Goal: Information Seeking & Learning: Find specific page/section

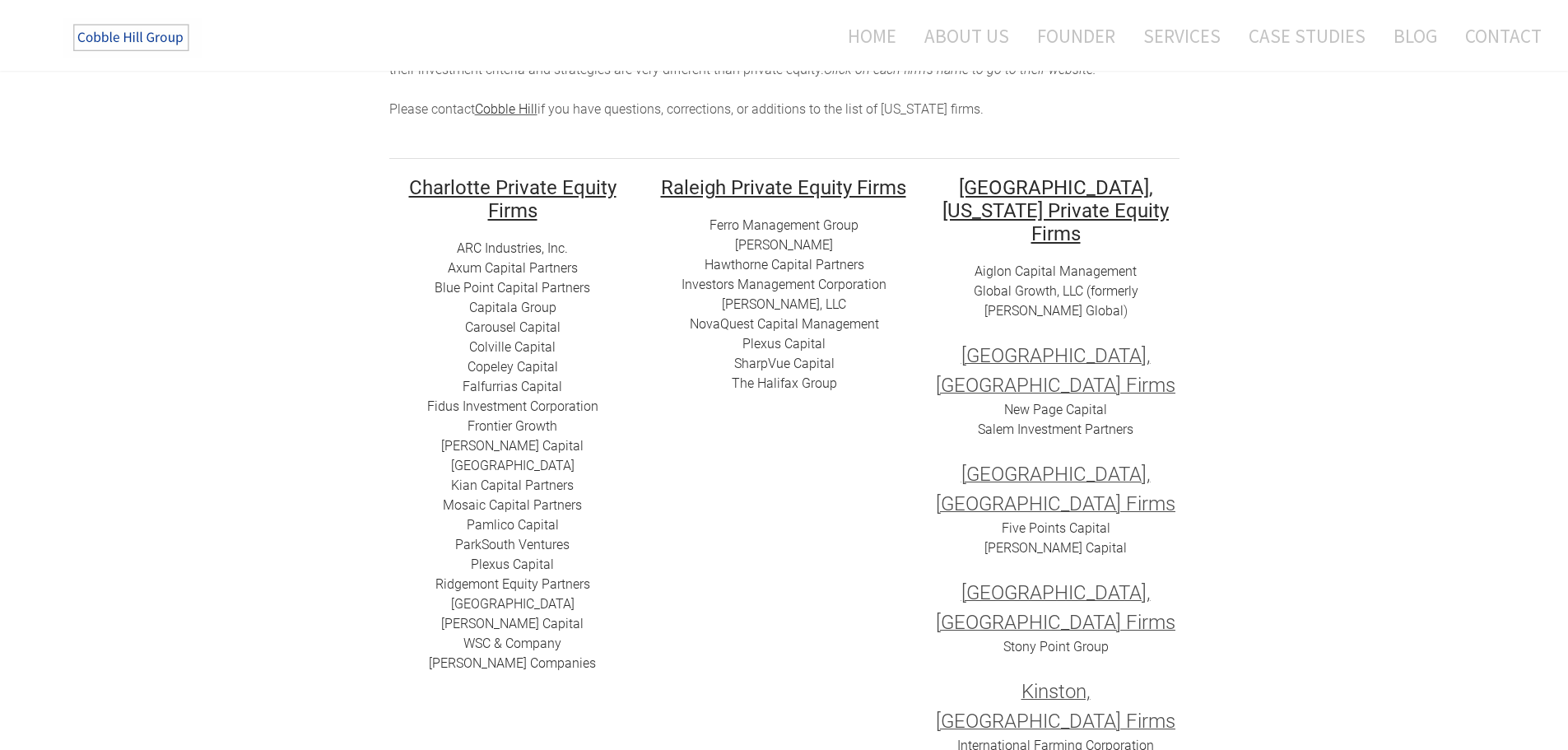
scroll to position [247, 0]
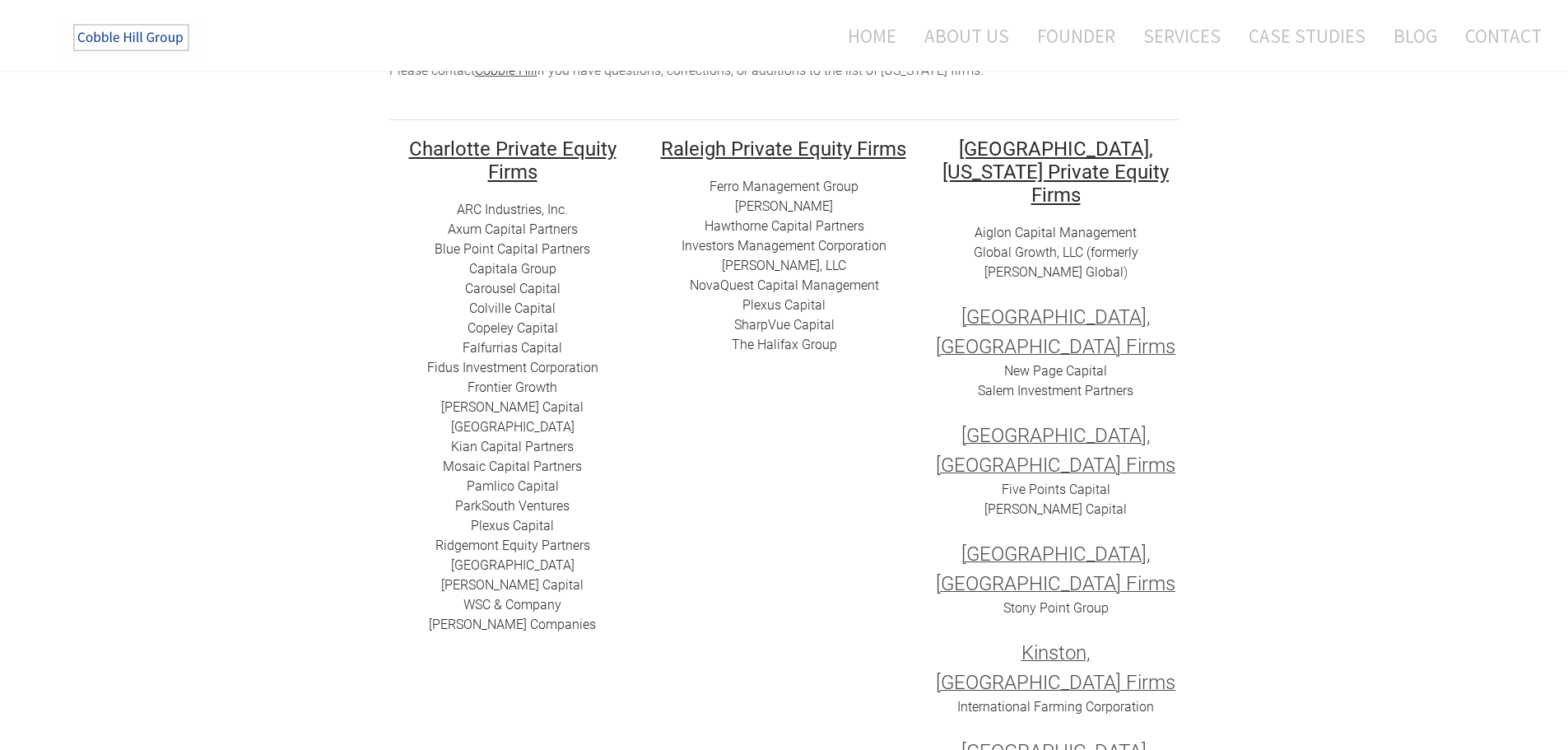
click at [523, 211] on link "ARC I​ndustries, Inc." at bounding box center [512, 209] width 111 height 16
click at [500, 231] on link "Axum Capital Partners" at bounding box center [512, 229] width 130 height 16
click at [510, 249] on link "​Blue Point Capital Partners" at bounding box center [512, 249] width 156 height 16
click at [537, 270] on link "Capitala Group​" at bounding box center [513, 269] width 88 height 16
click at [533, 290] on link "​​Carousel Capital​​" at bounding box center [513, 288] width 95 height 16
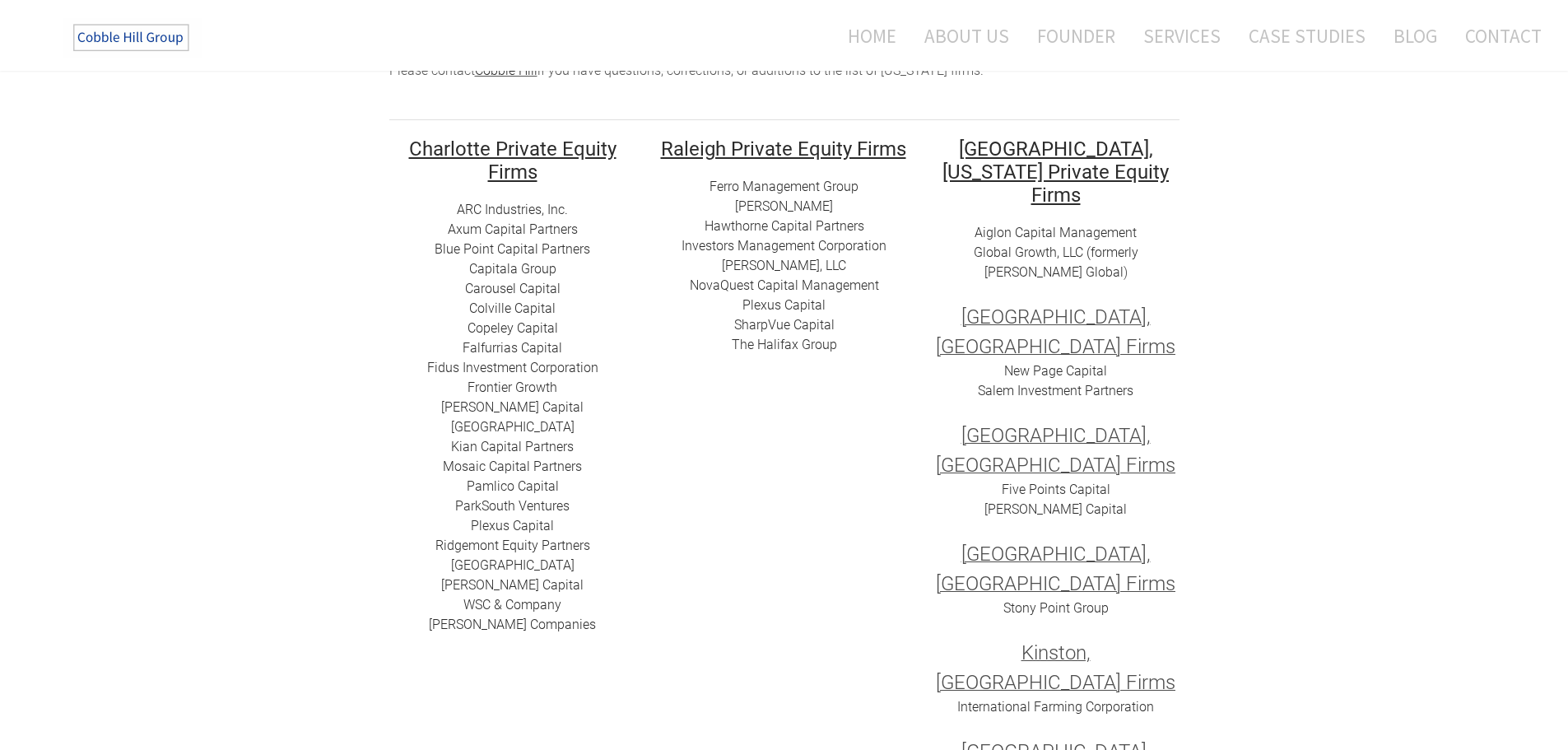
click at [533, 305] on link "​Colville Capital" at bounding box center [512, 308] width 87 height 16
click at [539, 329] on link "Copeley Capital" at bounding box center [512, 327] width 90 height 16
click at [521, 402] on link "[PERSON_NAME] Capital" at bounding box center [512, 407] width 143 height 16
click at [563, 427] on link "[GEOGRAPHIC_DATA]" at bounding box center [513, 426] width 123 height 16
click at [570, 466] on link "Mosaic Capital Partners" at bounding box center [512, 465] width 139 height 16
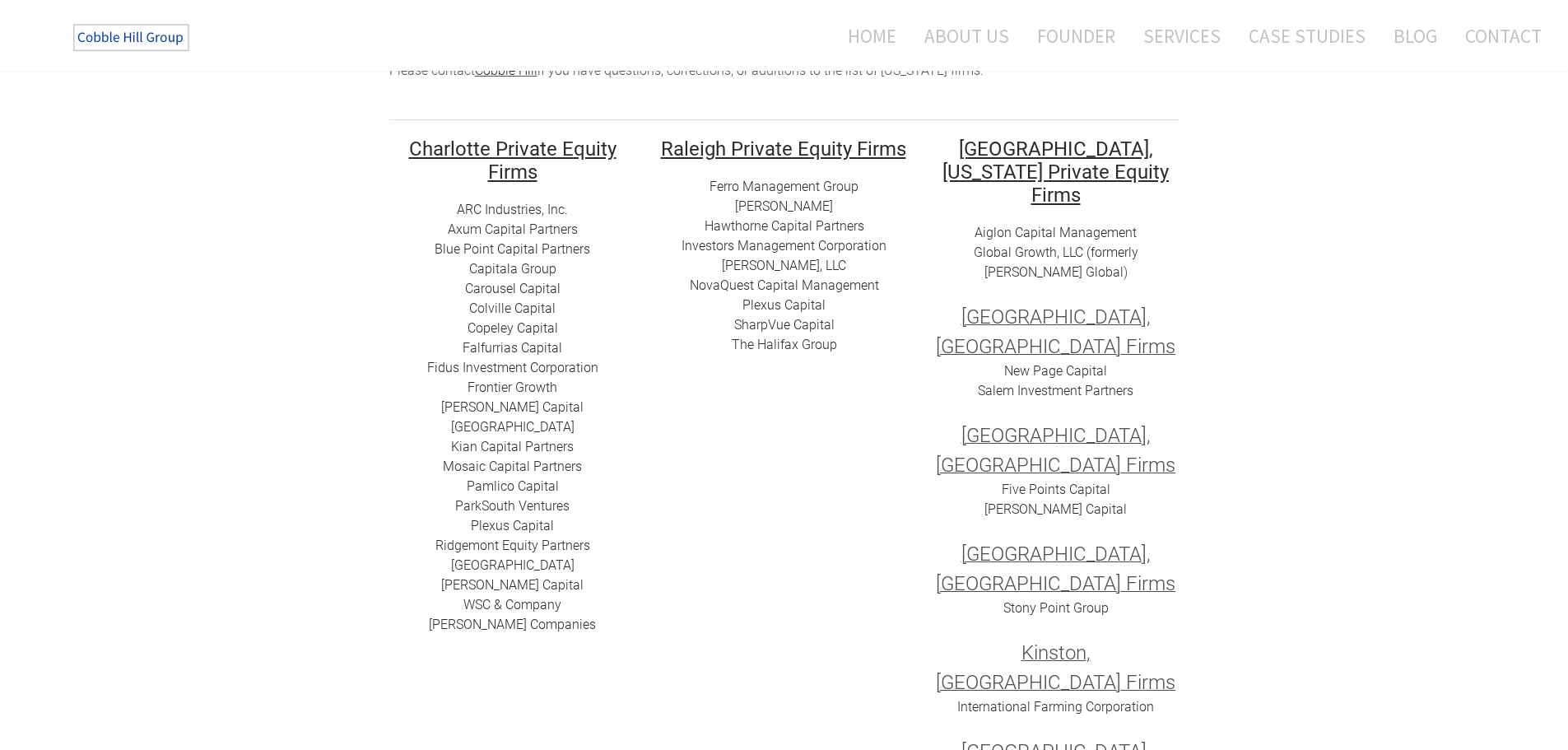
click at [556, 503] on link "ParkSouth Ventures" at bounding box center [512, 506] width 115 height 16
click at [539, 584] on link "[PERSON_NAME] Capital" at bounding box center [512, 585] width 143 height 16
click at [516, 607] on link "​WSC & Company" at bounding box center [512, 604] width 98 height 16
click at [528, 623] on link "[PERSON_NAME] Companies" at bounding box center [512, 624] width 167 height 16
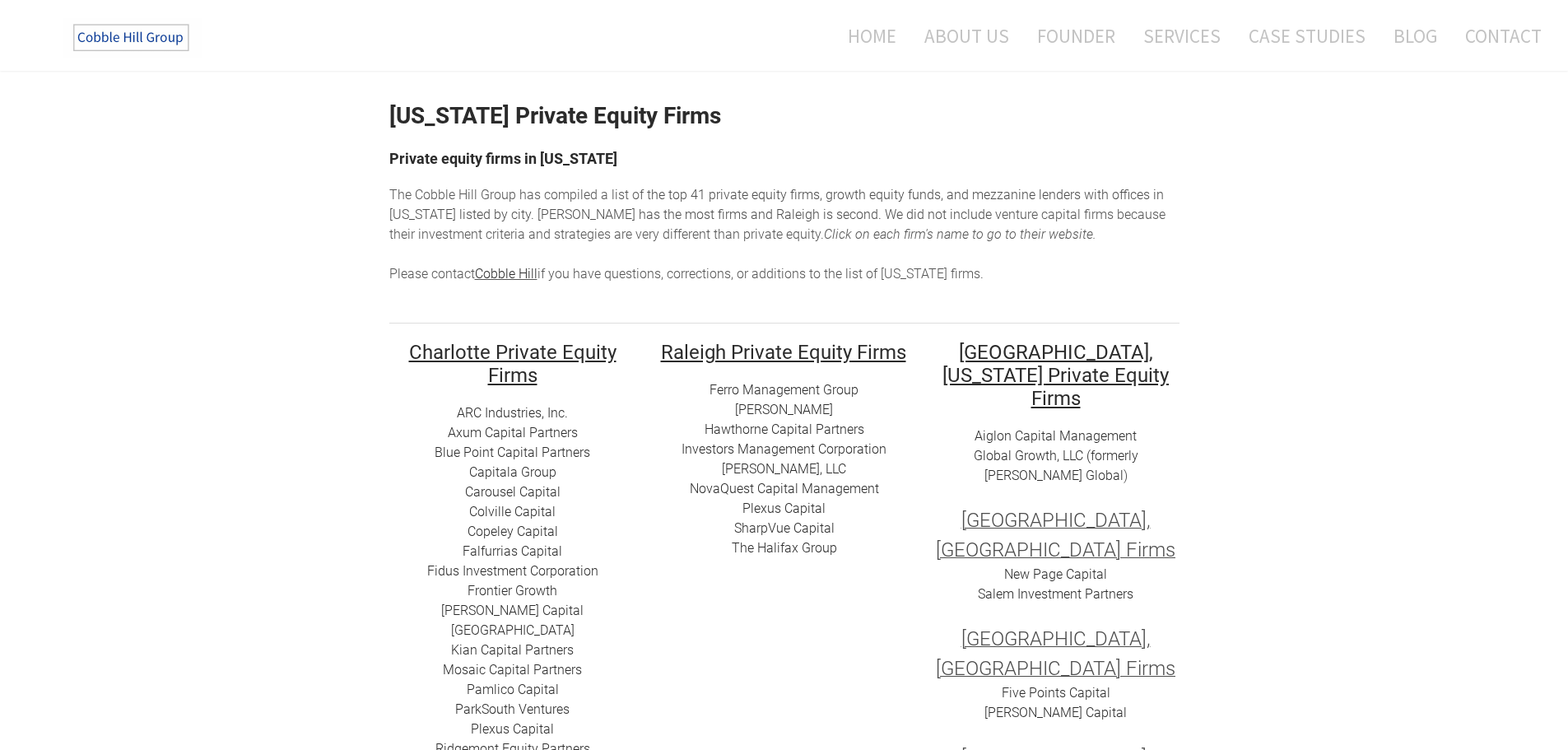
scroll to position [82, 0]
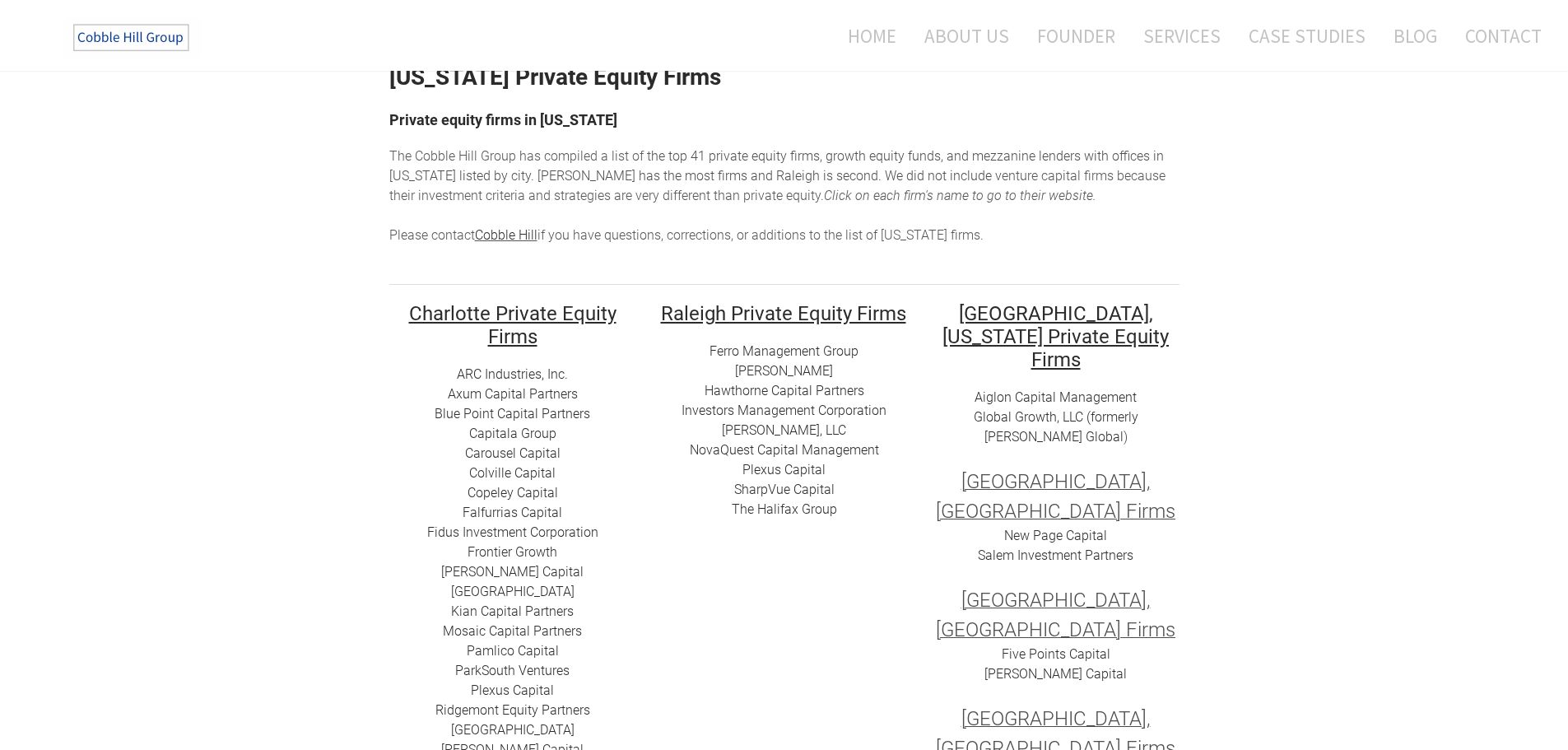
click at [534, 472] on link "​Colville Capital" at bounding box center [512, 473] width 87 height 16
